Goal: Find specific page/section: Find specific page/section

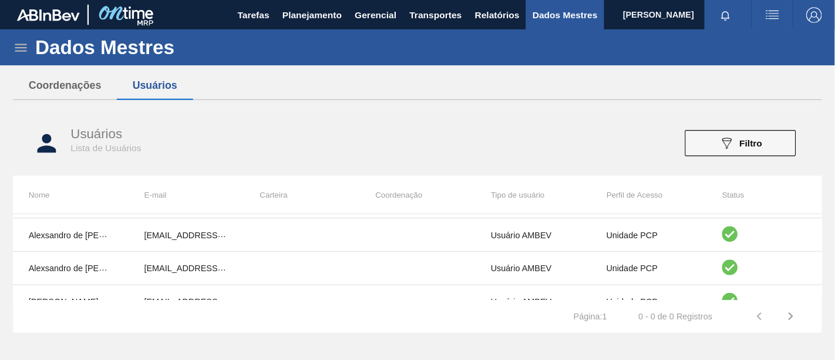
scroll to position [353, 0]
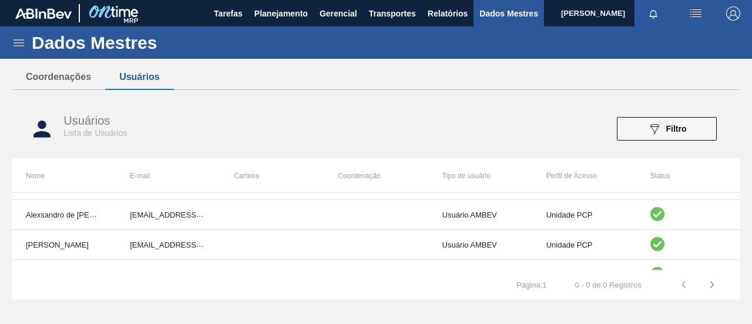
click at [18, 39] on icon at bounding box center [19, 43] width 14 height 14
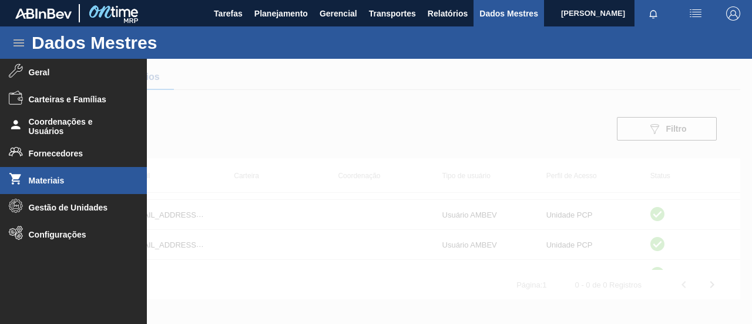
click at [48, 182] on font "Materiais" at bounding box center [47, 180] width 36 height 9
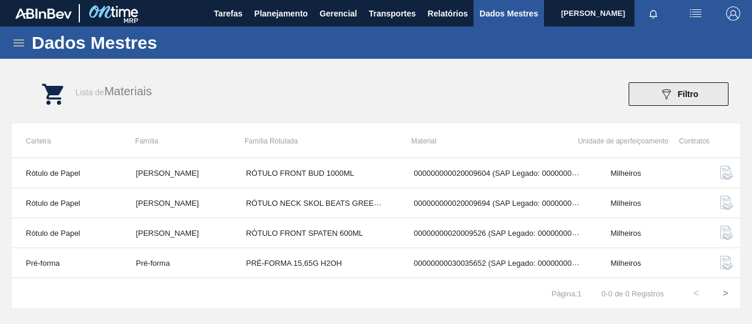
click at [699, 96] on button "089F7B8B-B2A5-4AFE-B5C0-19BA573D28AC Filtro" at bounding box center [679, 94] width 100 height 24
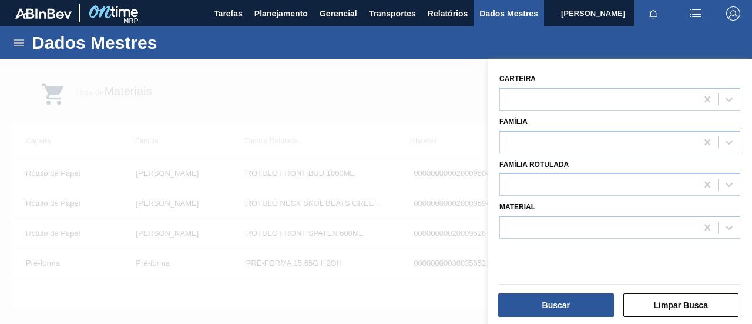
click at [430, 83] on div at bounding box center [376, 221] width 752 height 324
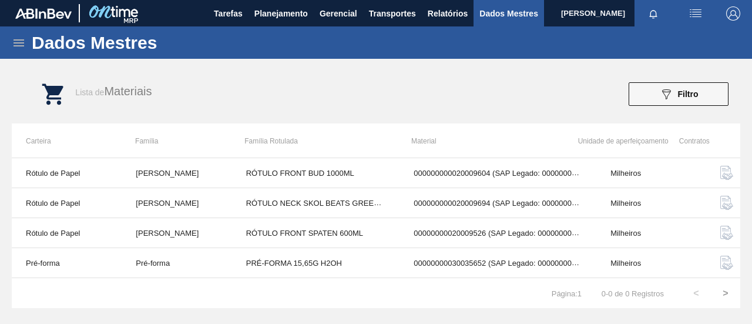
click at [178, 17] on div "Tarefas Planejamento Gerencial Transportes Relatórios Dados Mestres" at bounding box center [376, 13] width 752 height 26
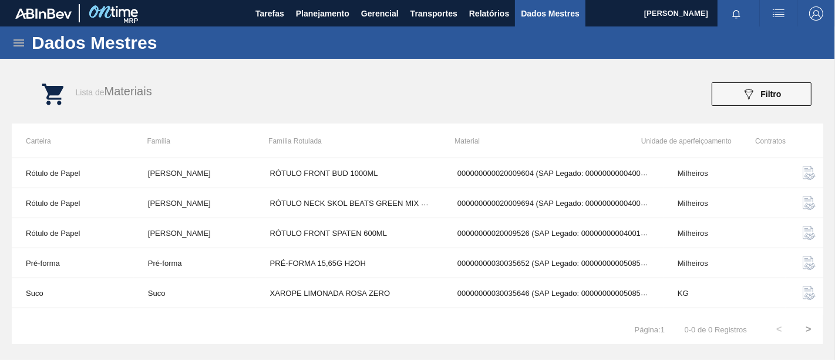
click at [339, 75] on div "Lista de Materiais 089F7B8B-B2A5-4AFE-B5C0-19BA573D28AC Filtro" at bounding box center [430, 94] width 812 height 44
click at [15, 41] on icon at bounding box center [19, 43] width 14 height 14
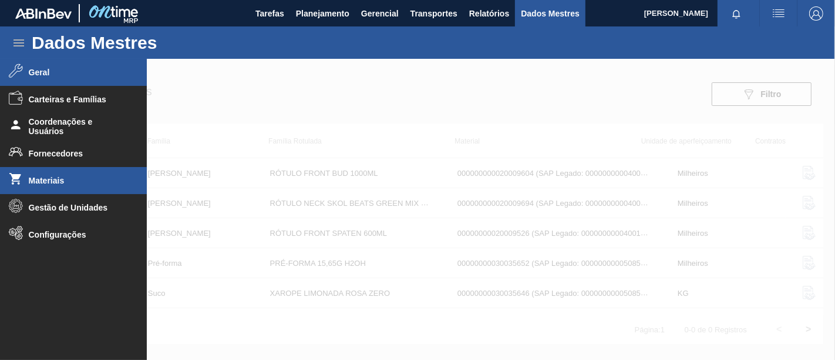
click at [57, 81] on li "Geral" at bounding box center [73, 72] width 147 height 27
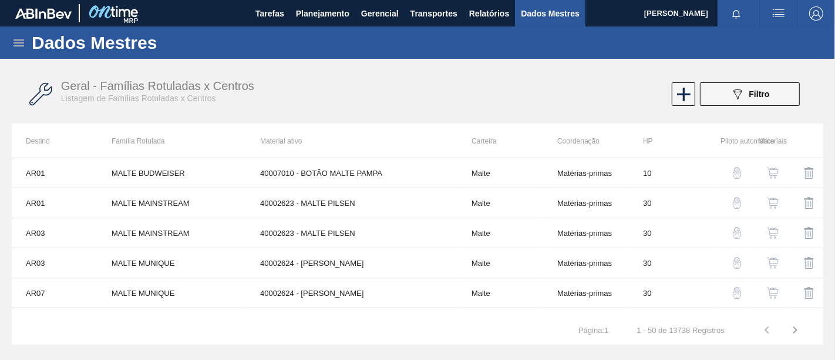
click at [20, 41] on icon at bounding box center [19, 43] width 14 height 14
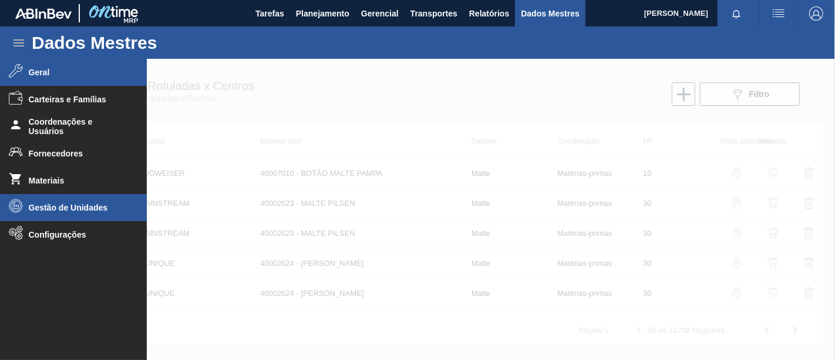
click at [75, 206] on font "Gestão de Unidades" at bounding box center [68, 207] width 79 height 9
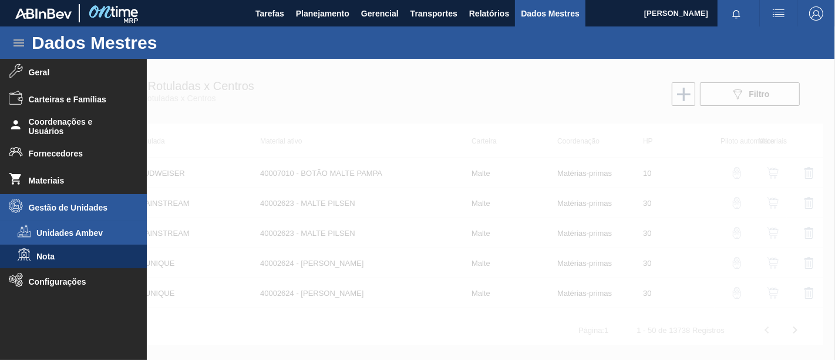
click at [75, 233] on font "Unidades Ambev" at bounding box center [69, 232] width 66 height 9
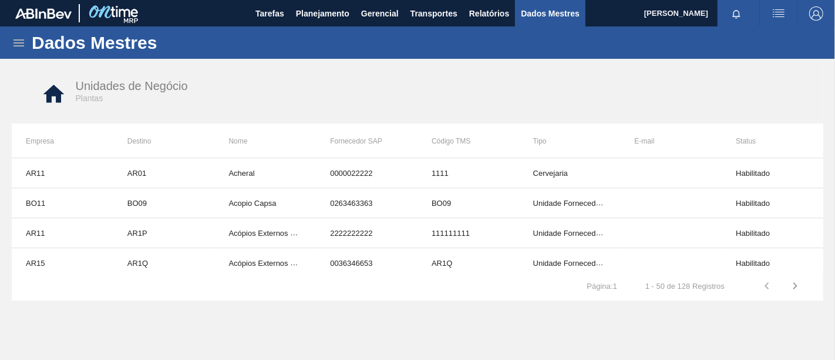
click at [17, 43] on icon at bounding box center [19, 43] width 14 height 14
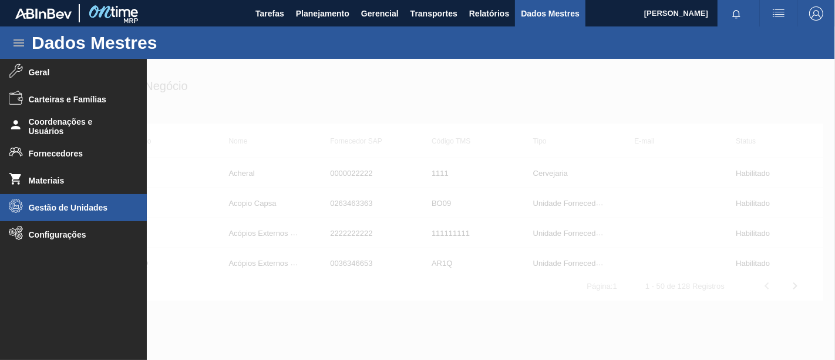
click at [60, 210] on font "Gestão de Unidades" at bounding box center [68, 207] width 79 height 9
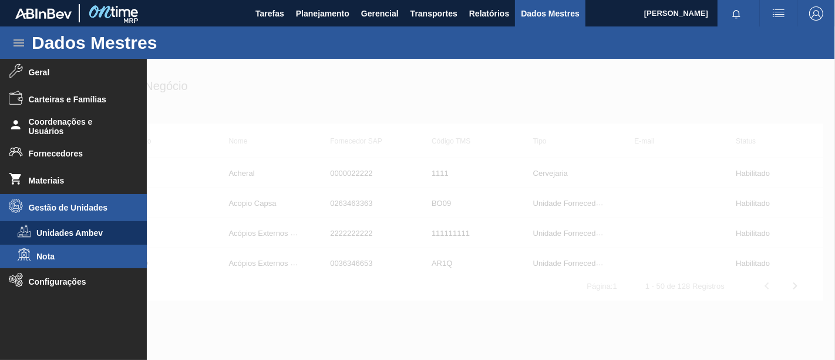
click at [62, 249] on li "Nota" at bounding box center [73, 256] width 147 height 24
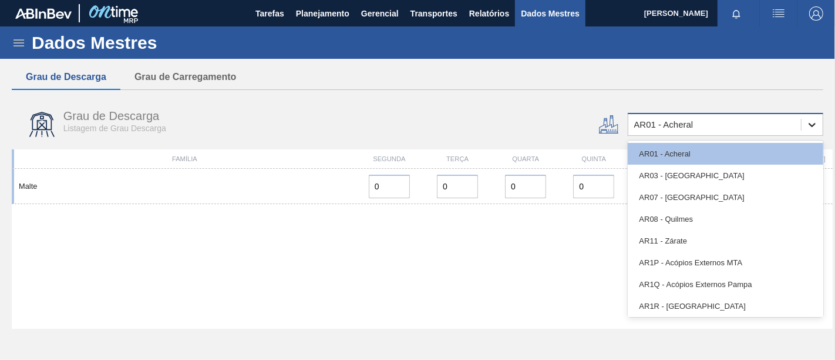
click at [751, 125] on icon at bounding box center [812, 125] width 7 height 4
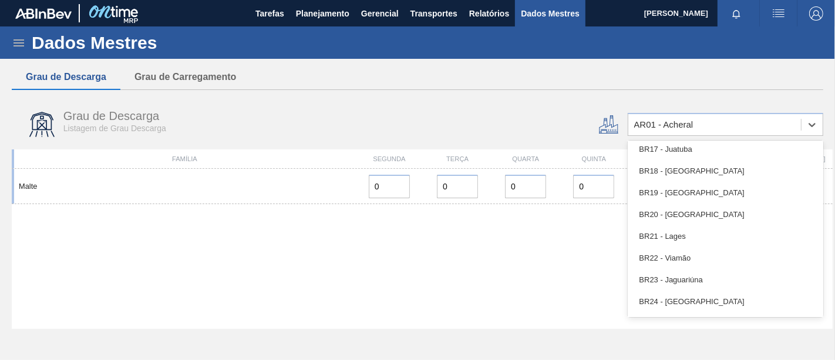
scroll to position [848, 0]
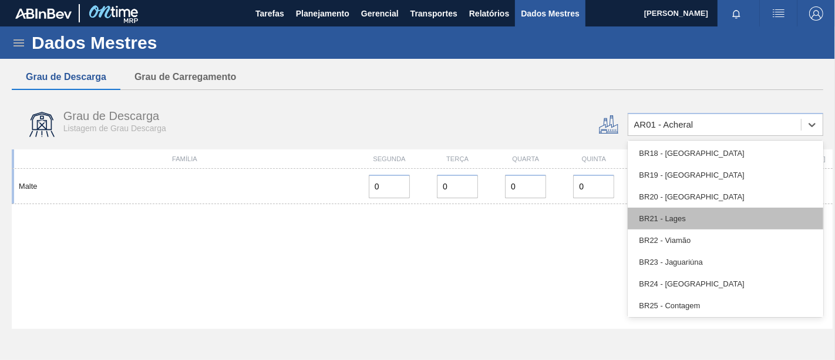
click at [713, 224] on div "BR21 - Lages" at bounding box center [726, 218] width 196 height 22
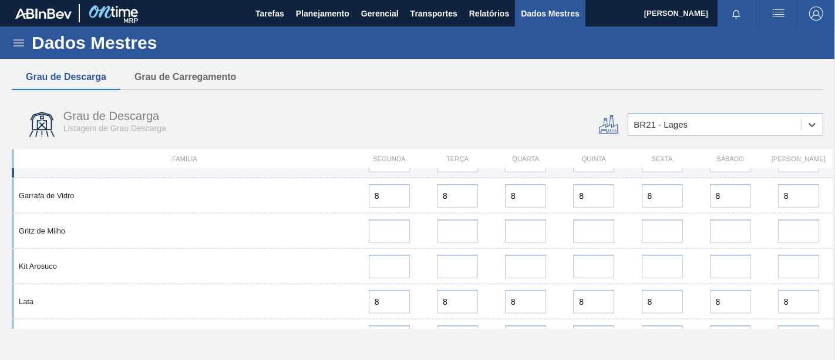
scroll to position [783, 0]
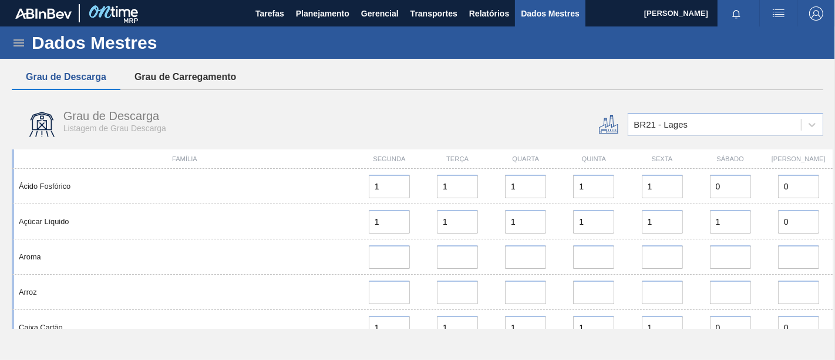
click at [218, 79] on font "Grau de Carregamento" at bounding box center [186, 77] width 102 height 10
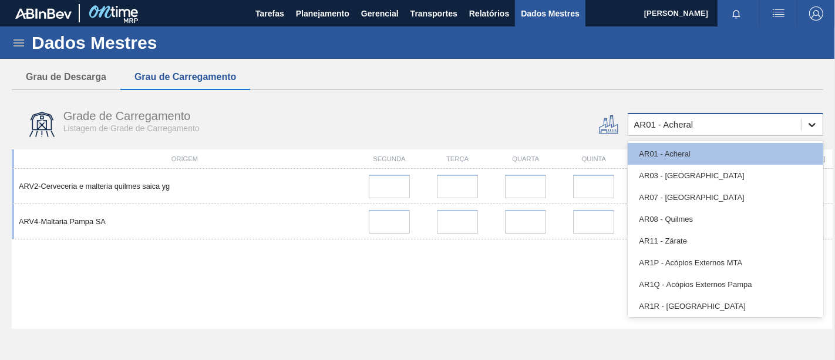
click at [803, 128] on div at bounding box center [812, 124] width 21 height 21
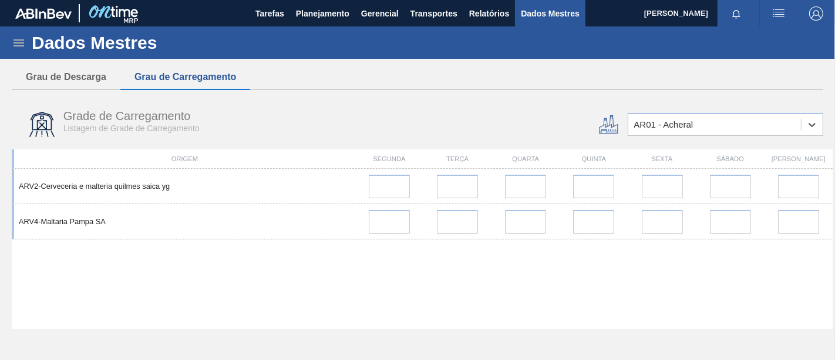
drag, startPoint x: 745, startPoint y: 122, endPoint x: 610, endPoint y: 122, distance: 135.1
click at [610, 122] on div "Grade de Carregamento Listagem de Grade de Carregamento Select is focused ,type…" at bounding box center [417, 122] width 821 height 47
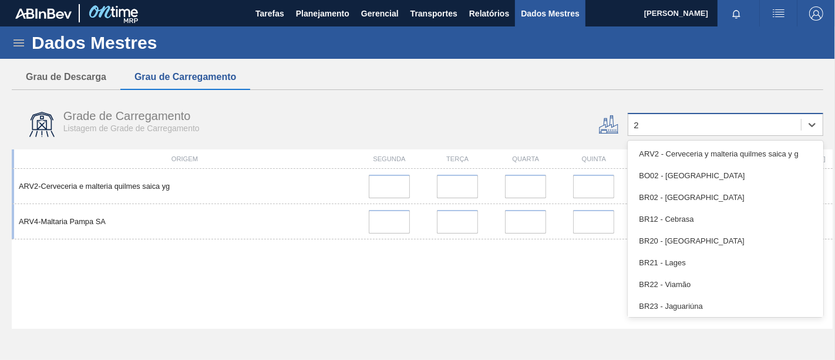
type input "21"
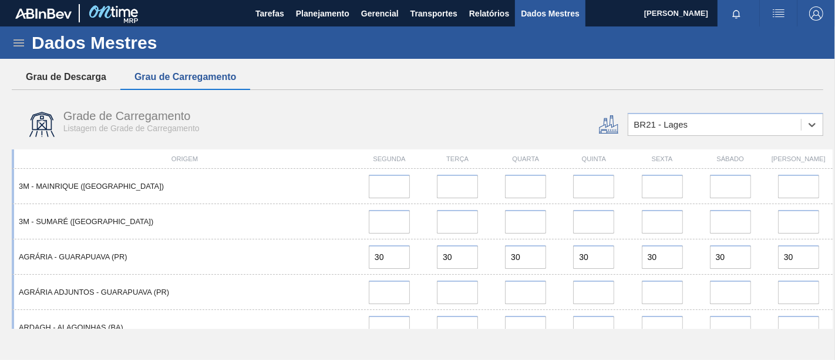
click at [86, 73] on font "Grau de Descarga" at bounding box center [66, 77] width 80 height 10
